Goal: Information Seeking & Learning: Learn about a topic

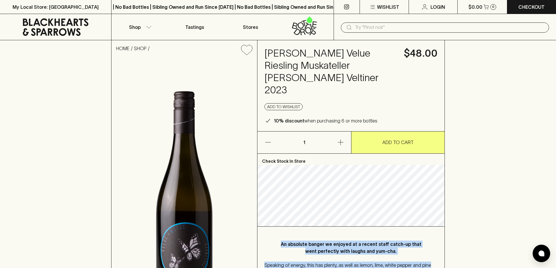
drag, startPoint x: 269, startPoint y: 230, endPoint x: 423, endPoint y: 257, distance: 156.7
click at [423, 257] on div "An absolute banger we enjoyed at a recent staff catch-up that went perfectly wi…" at bounding box center [350, 255] width 187 height 56
click at [423, 262] on div "Speaking of energy, this has plenty, as well as lemon, lime, white pepper and p…" at bounding box center [350, 269] width 173 height 14
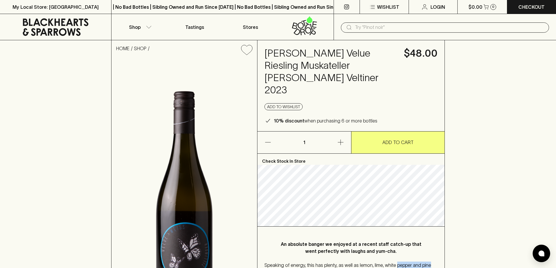
drag, startPoint x: 423, startPoint y: 257, endPoint x: 390, endPoint y: 244, distance: 35.9
click at [390, 244] on div "An absolute banger we enjoyed at a recent staff catch-up that went perfectly wi…" at bounding box center [350, 255] width 187 height 56
click at [389, 244] on div "An absolute banger we enjoyed at a recent staff catch-up that went perfectly wi…" at bounding box center [350, 255] width 187 height 56
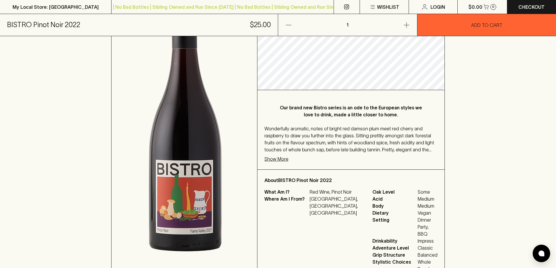
scroll to position [146, 0]
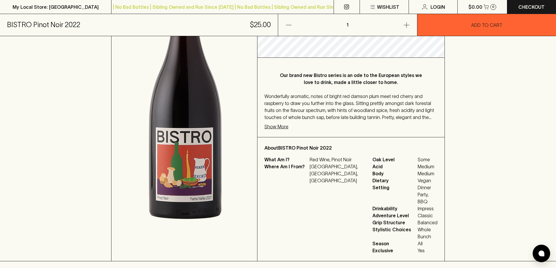
click at [267, 131] on div "Our brand new Bistro series is an ode to the European styles we love to drink, …" at bounding box center [350, 97] width 187 height 79
click at [271, 126] on p "Show More" at bounding box center [276, 126] width 24 height 7
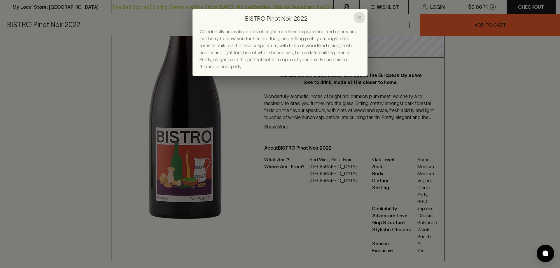
click at [358, 14] on icon "close" at bounding box center [359, 17] width 7 height 7
